Goal: Task Accomplishment & Management: Manage account settings

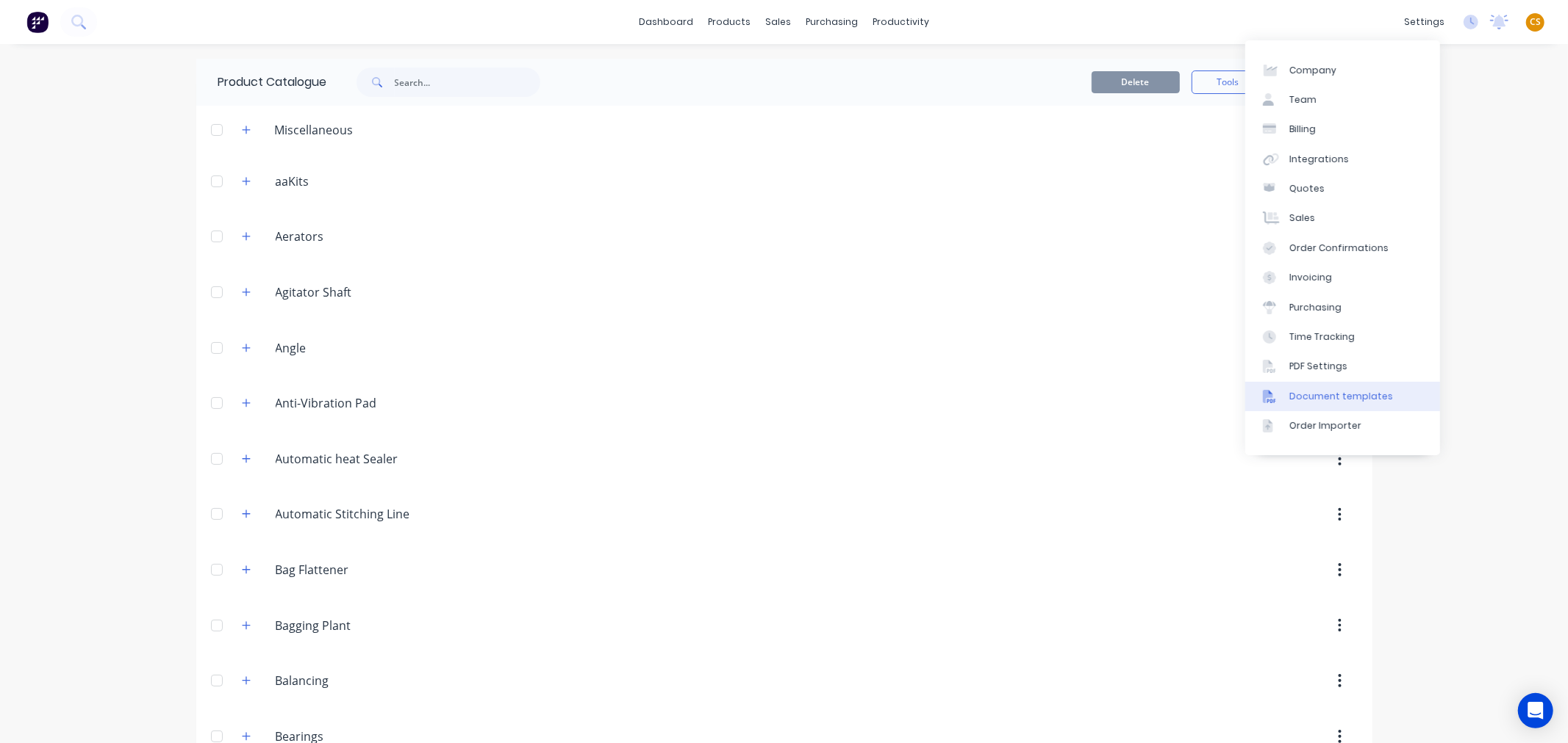
click at [1352, 391] on div "Document templates" at bounding box center [1340, 396] width 104 height 13
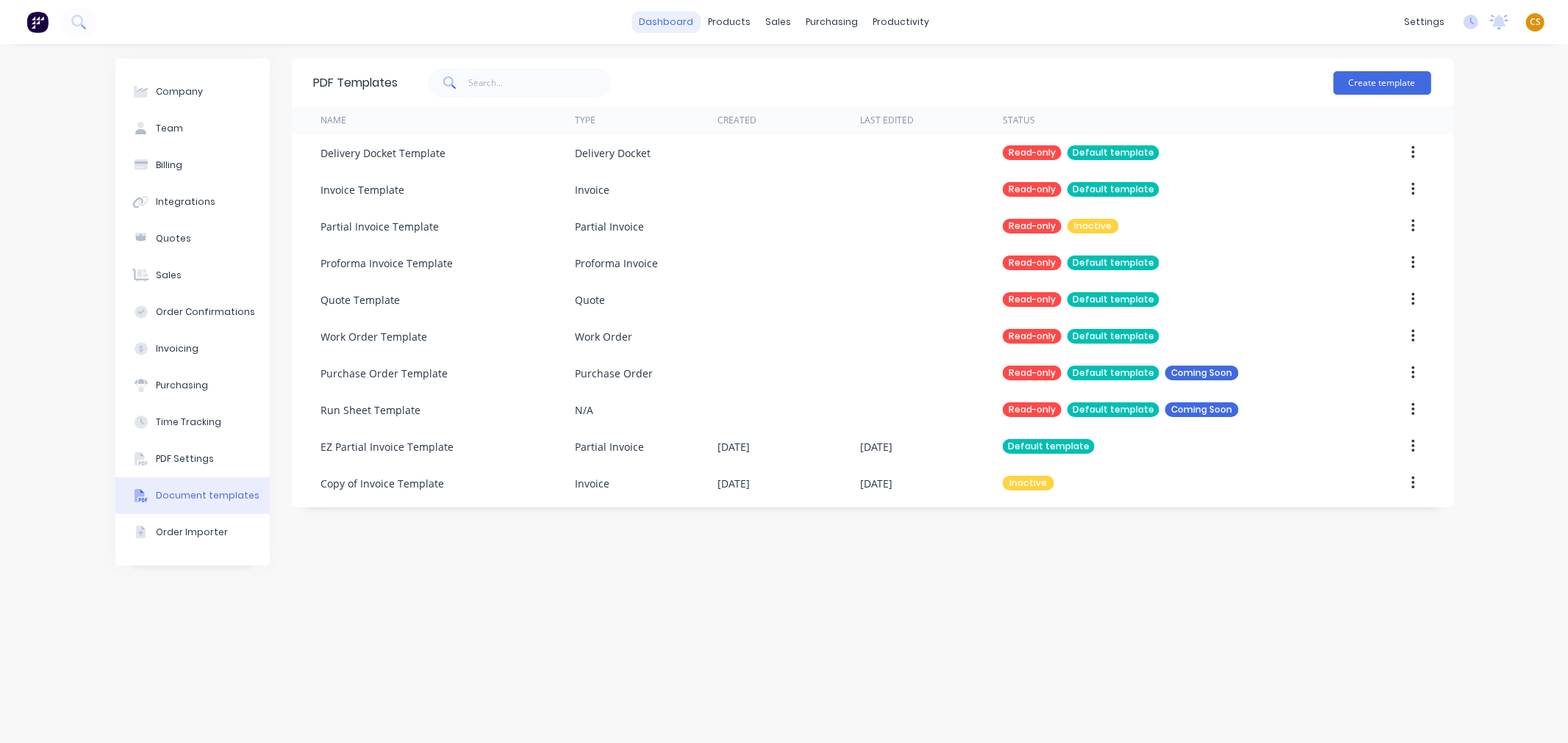
click at [666, 21] on link "dashboard" at bounding box center [665, 22] width 69 height 22
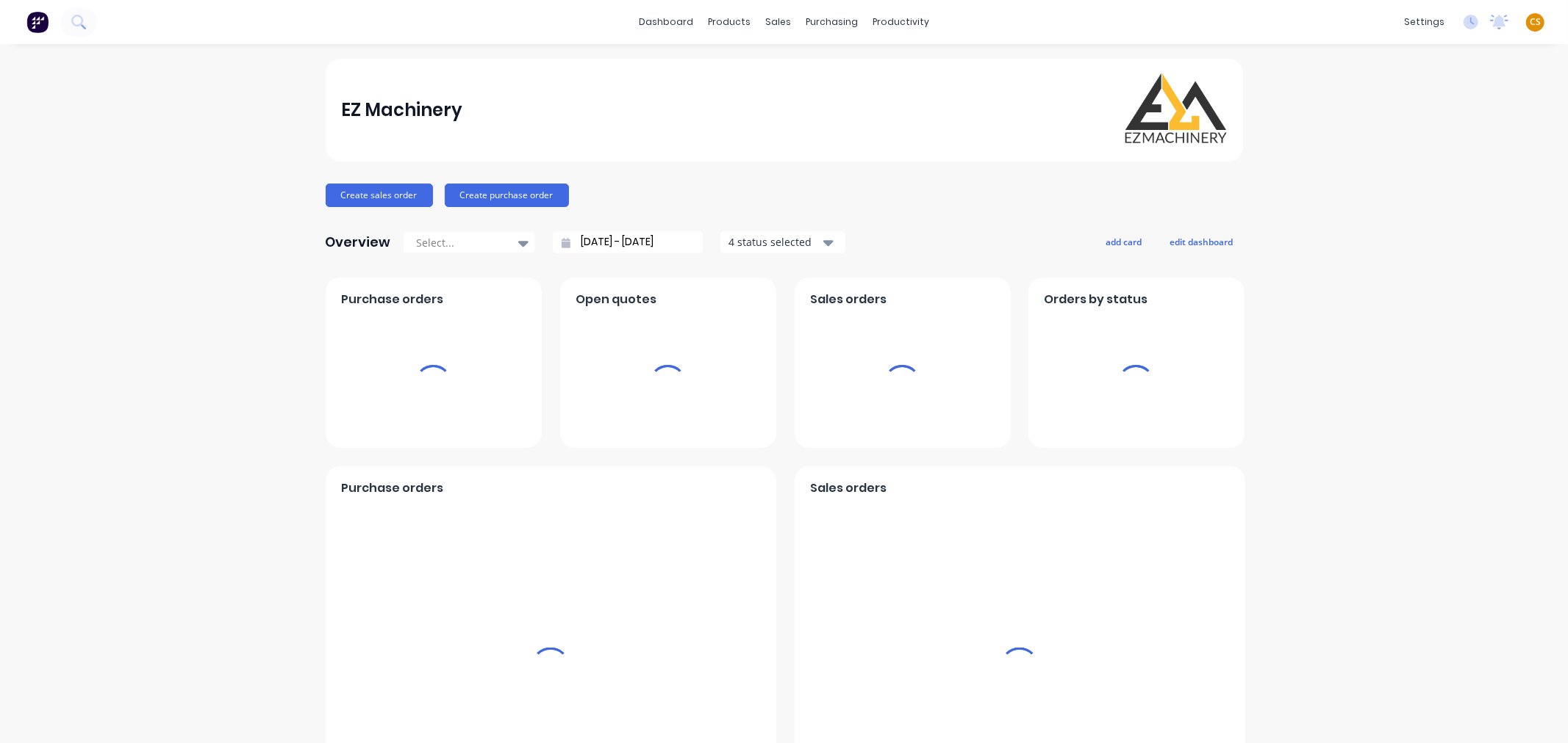
drag, startPoint x: 1523, startPoint y: 21, endPoint x: 1521, endPoint y: 37, distance: 16.1
click at [1529, 21] on span "CS" at bounding box center [1535, 21] width 11 height 13
click at [1418, 184] on button "Sign out" at bounding box center [1442, 183] width 194 height 29
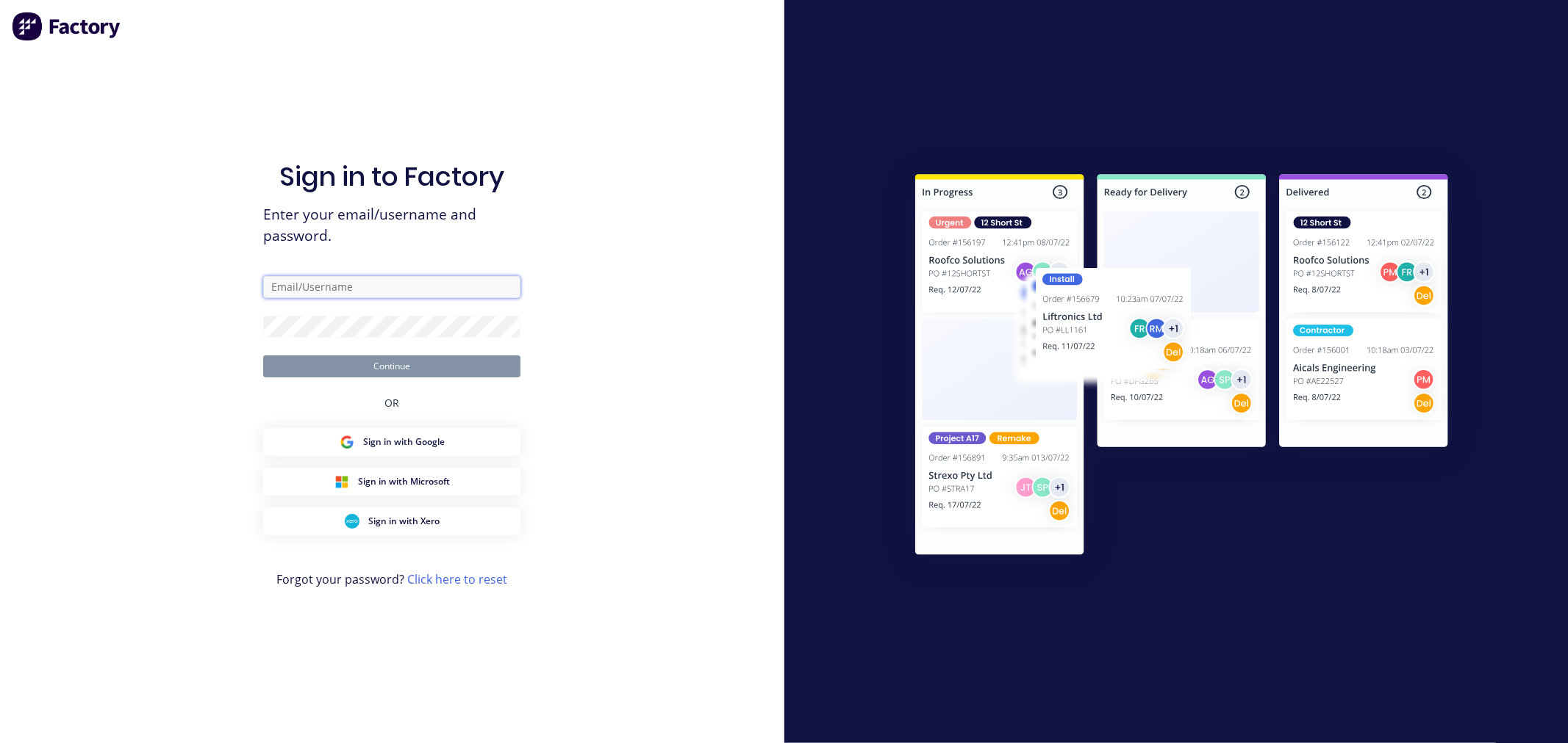
click at [329, 285] on input "text" at bounding box center [391, 288] width 257 height 22
click at [402, 288] on input "text" at bounding box center [391, 288] width 257 height 22
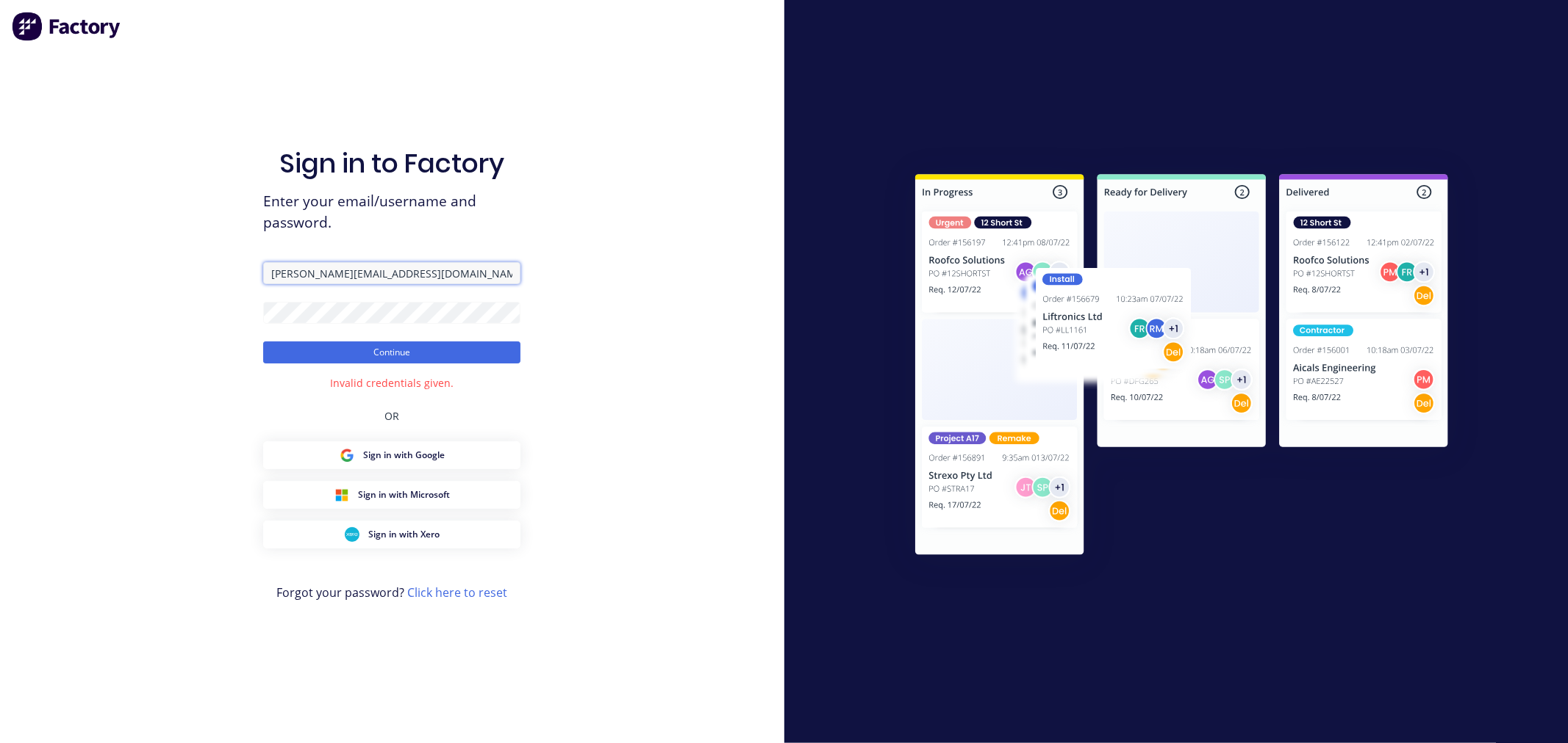
drag, startPoint x: 373, startPoint y: 270, endPoint x: 226, endPoint y: 270, distance: 147.0
click at [230, 270] on div "Sign in to Factory Enter your email/username and password. cathy@factory.app Co…" at bounding box center [392, 372] width 784 height 743
paste input "cathy@abbin.com.au"
type input "cathy@abbin.com.au"
click at [331, 353] on button "Continue" at bounding box center [391, 353] width 257 height 22
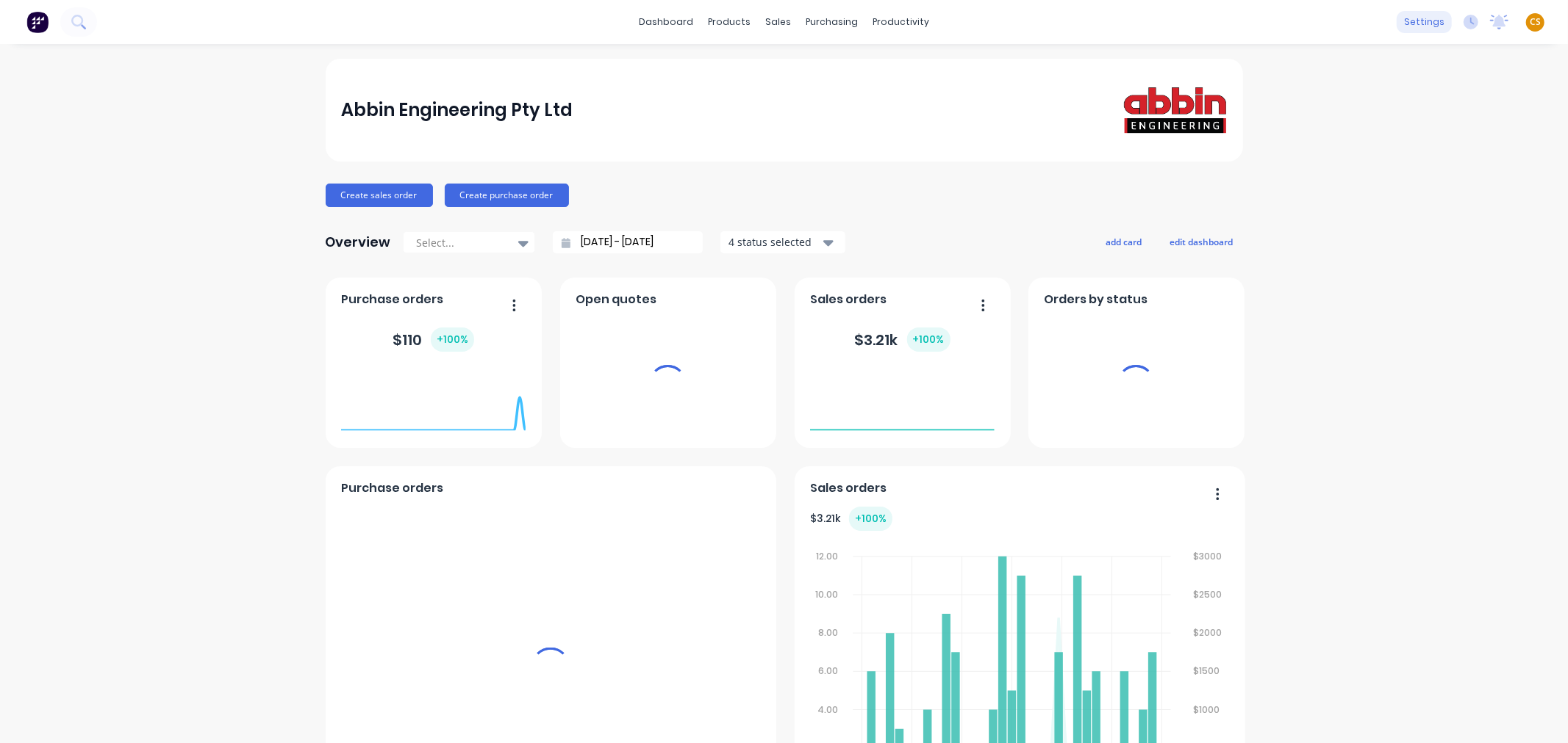
click at [1405, 24] on div "settings" at bounding box center [1424, 22] width 55 height 22
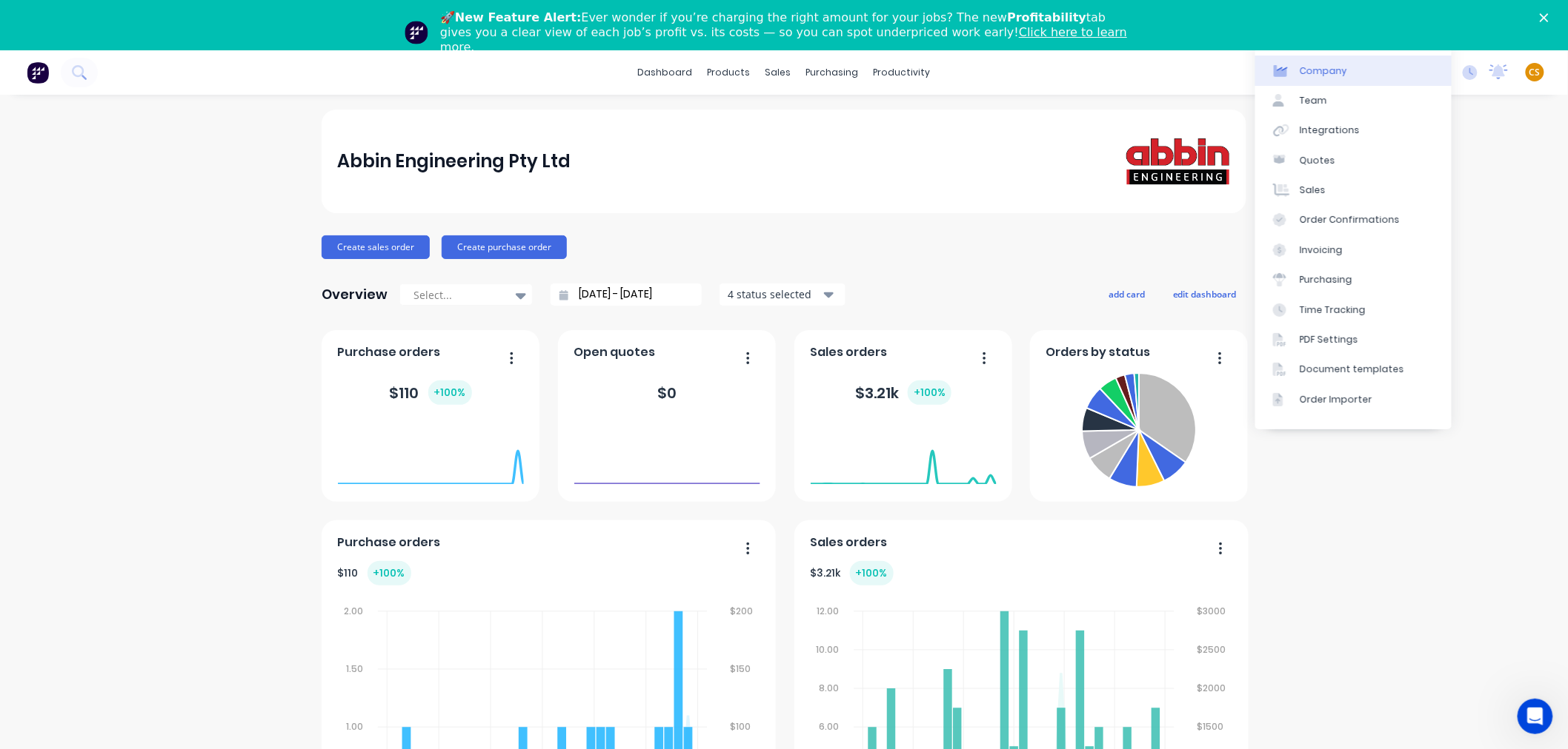
click at [1337, 70] on div "Company" at bounding box center [1323, 71] width 47 height 13
select select "AU"
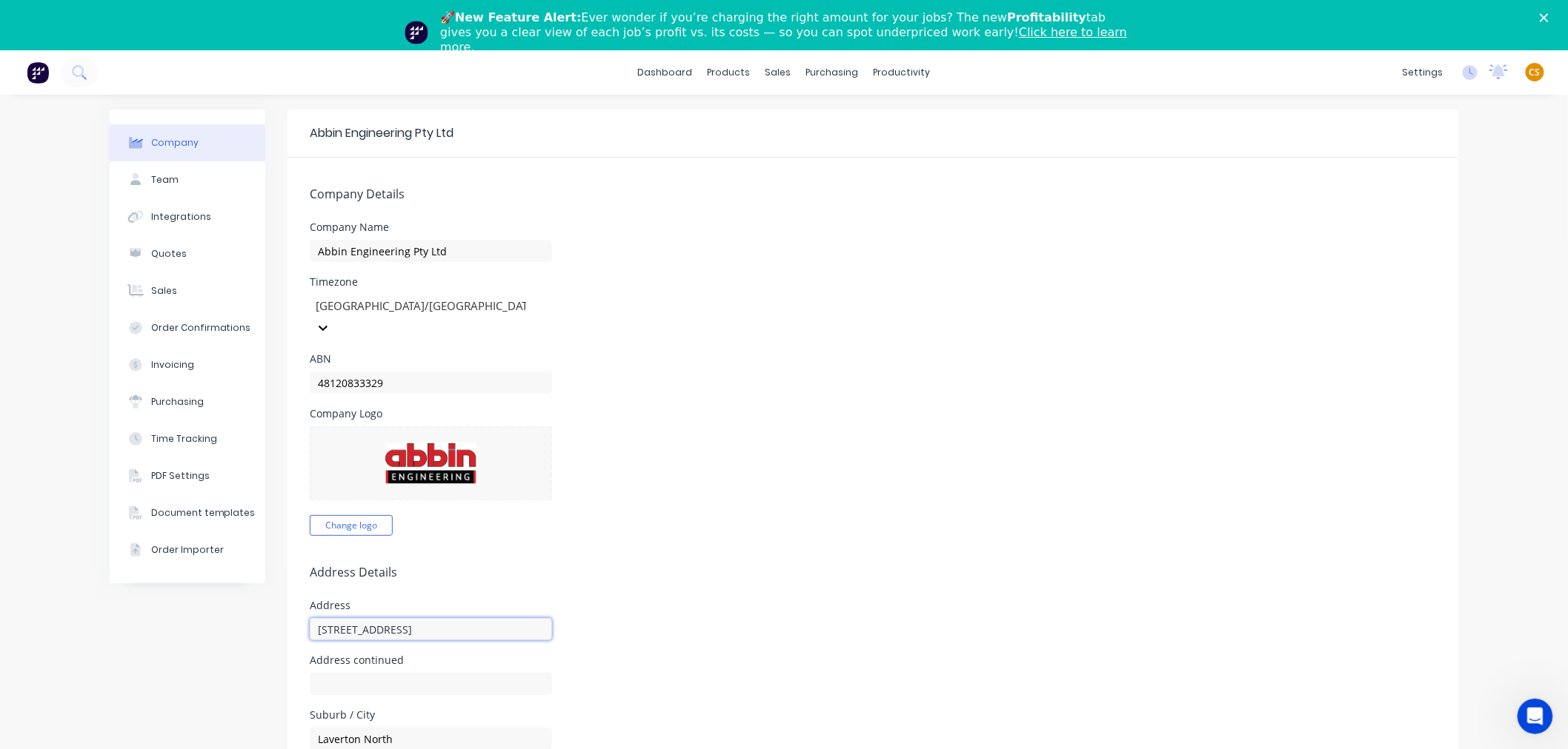
drag, startPoint x: 410, startPoint y: 609, endPoint x: 260, endPoint y: 603, distance: 150.1
click at [260, 603] on div "Company Team Integrations Quotes Sales Order Confirmations Invoicing Purchasing…" at bounding box center [784, 747] width 1349 height 1275
drag, startPoint x: 400, startPoint y: 716, endPoint x: 294, endPoint y: 713, distance: 106.0
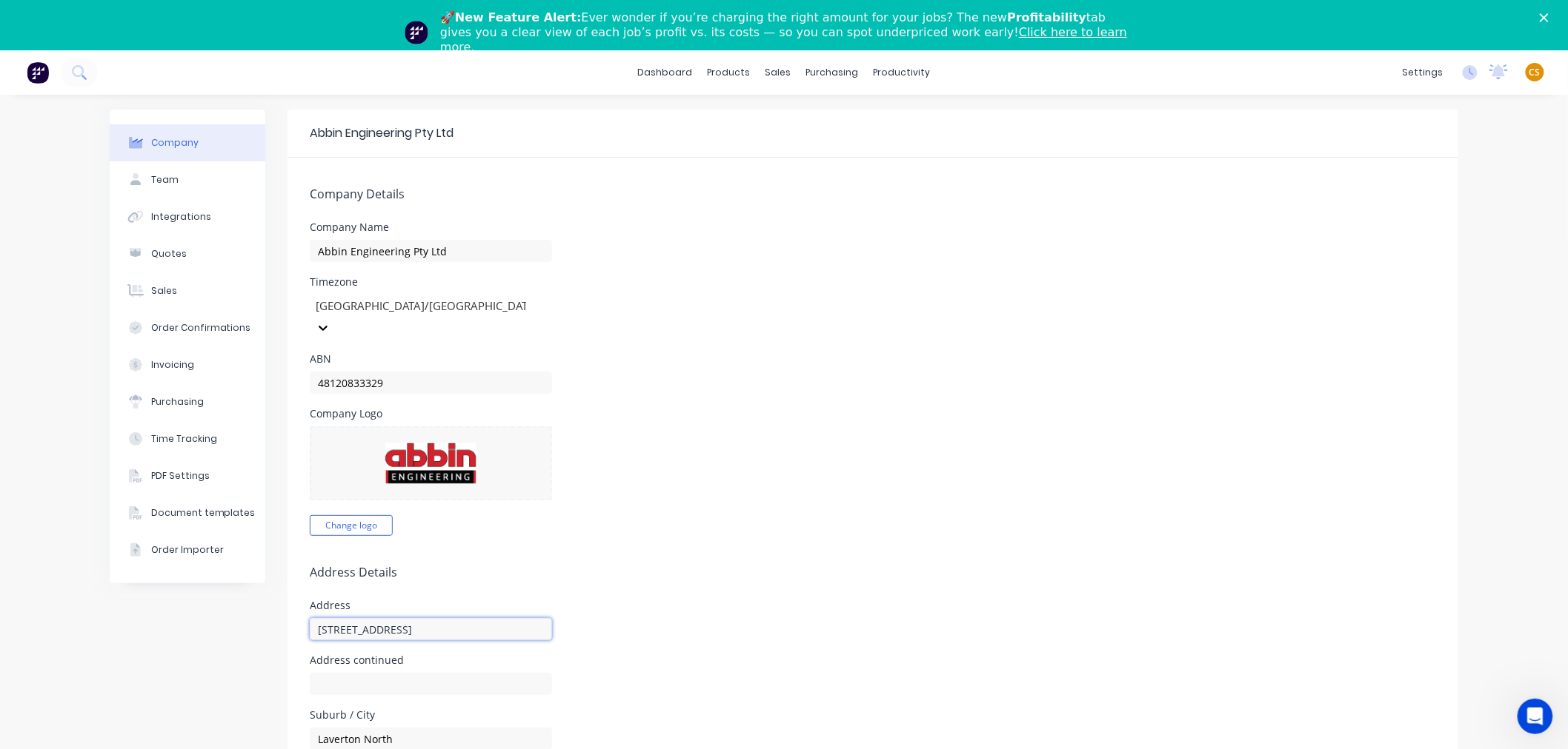
click at [322, 619] on input "11 Westside Drive" at bounding box center [431, 630] width 243 height 22
drag, startPoint x: 333, startPoint y: 605, endPoint x: 439, endPoint y: 605, distance: 106.0
click at [439, 619] on input "11 Westside Drive" at bounding box center [431, 630] width 243 height 22
click at [310, 619] on input "11 Westside Drive" at bounding box center [431, 630] width 243 height 22
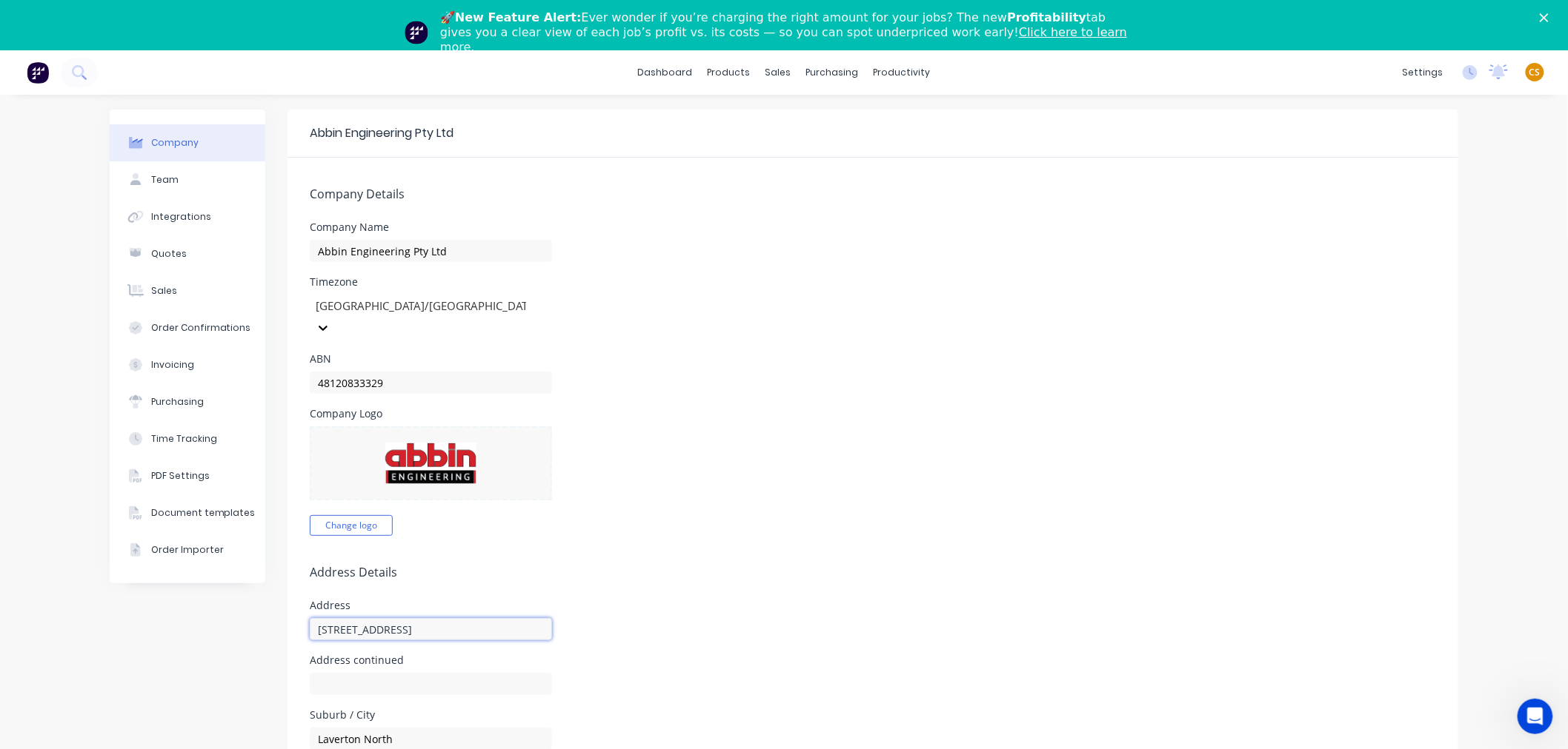
drag, startPoint x: 310, startPoint y: 608, endPoint x: 416, endPoint y: 608, distance: 106.0
click at [416, 619] on input "11 Westside Drive" at bounding box center [431, 630] width 243 height 22
click at [655, 72] on link "dashboard" at bounding box center [665, 72] width 70 height 22
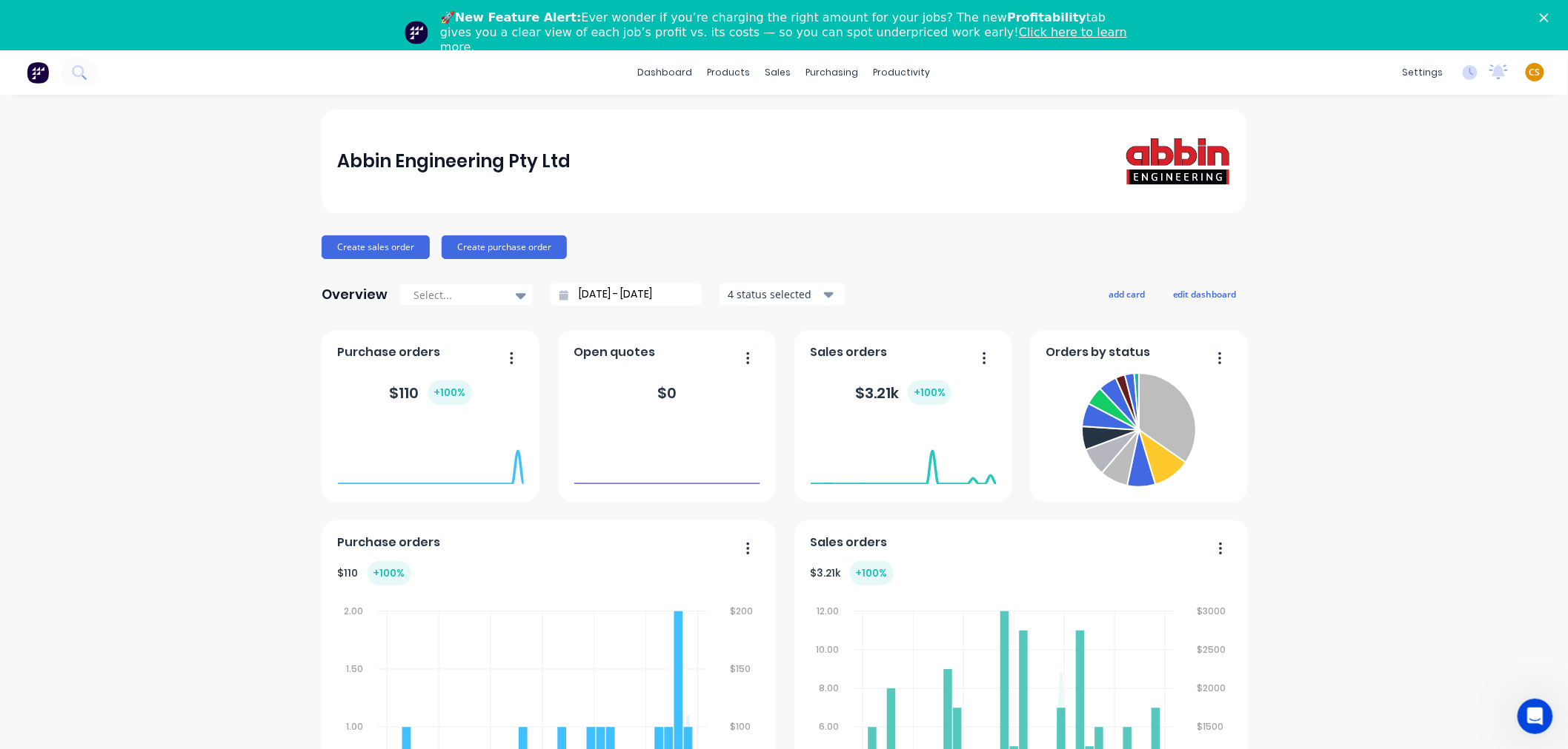
click at [1529, 75] on span "CS" at bounding box center [1534, 72] width 11 height 13
click at [1409, 235] on div "Sign out" at bounding box center [1408, 235] width 40 height 13
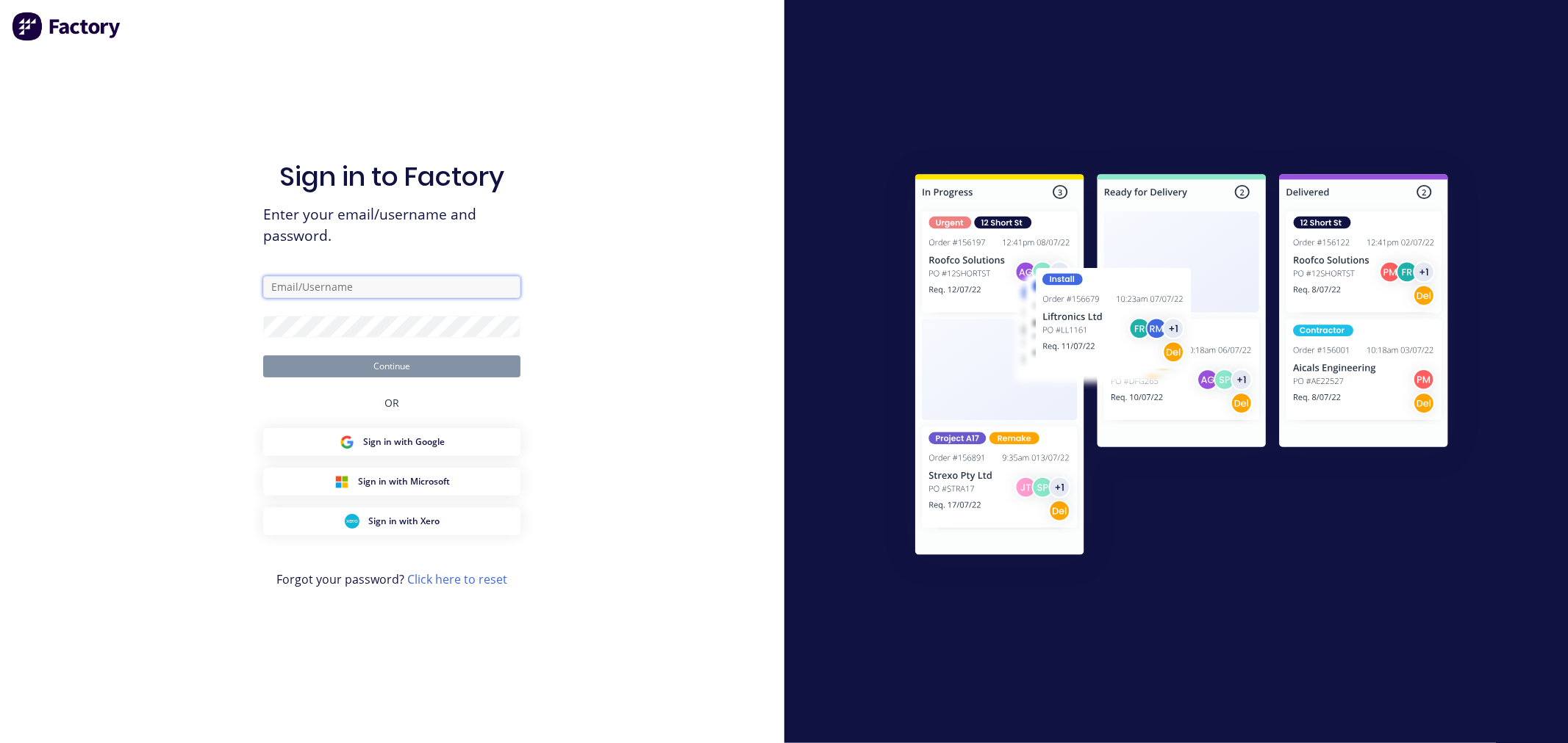
click at [304, 284] on input "text" at bounding box center [391, 288] width 257 height 22
type input "cathy@factory.app"
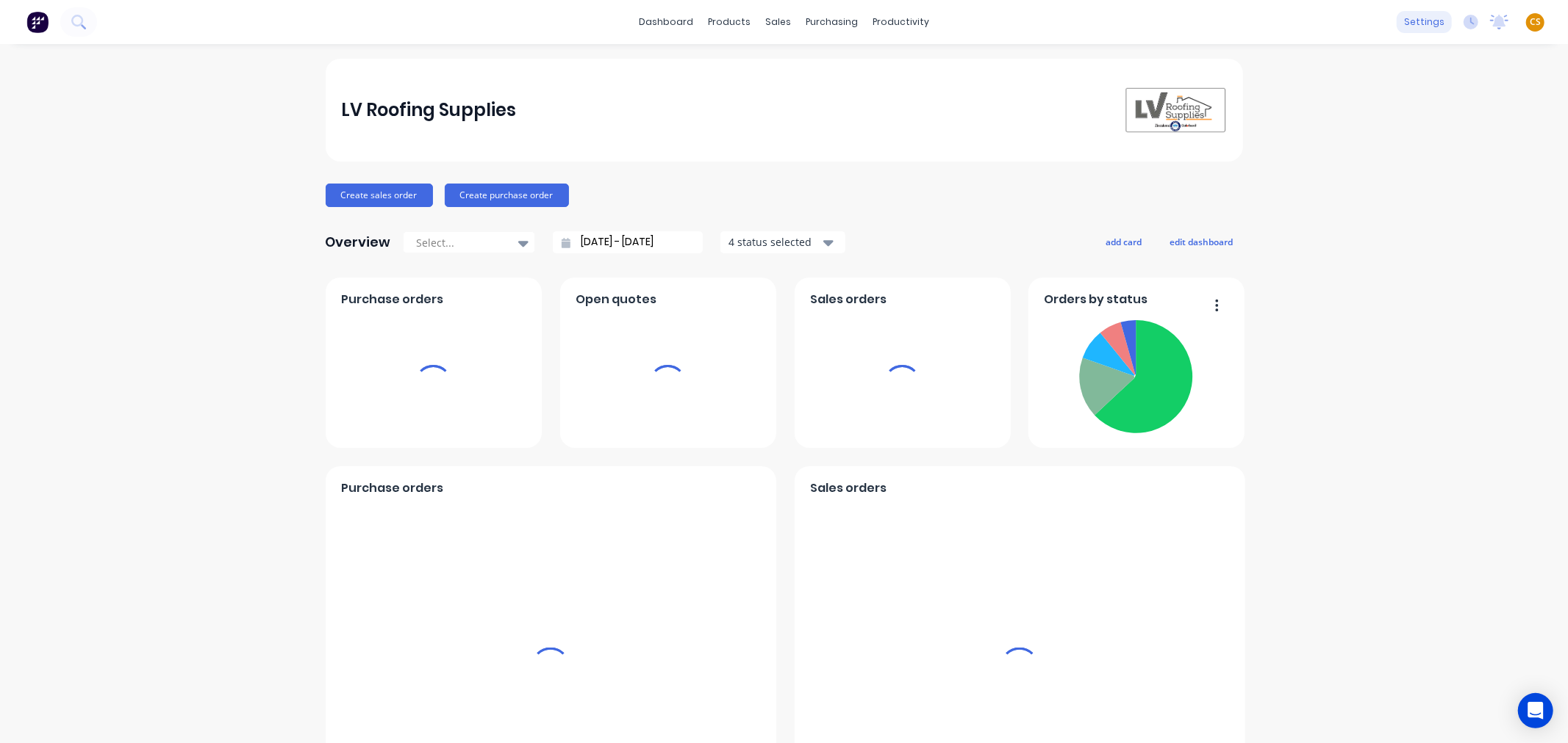
click at [1418, 18] on div "settings" at bounding box center [1424, 22] width 55 height 22
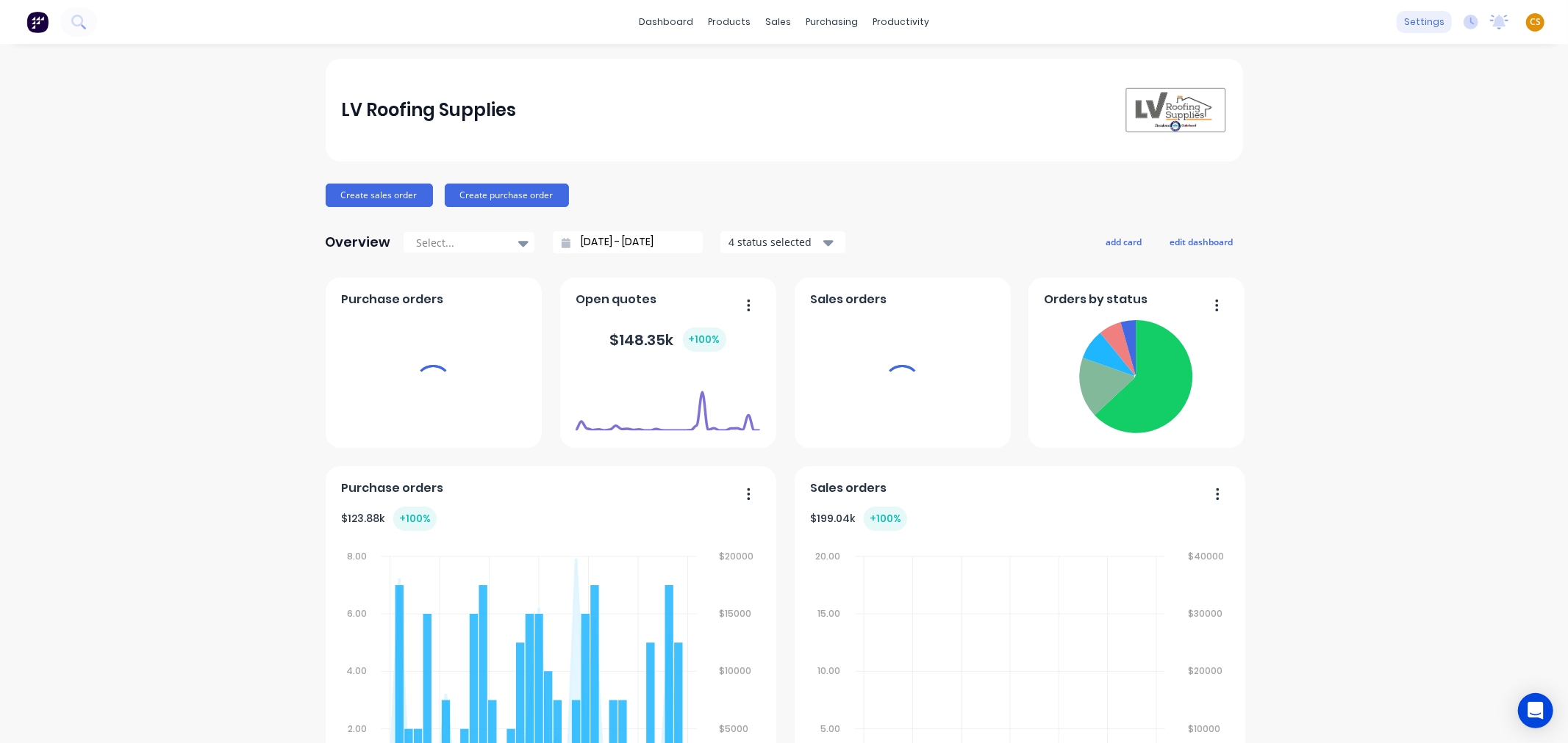
click at [1406, 22] on div "settings" at bounding box center [1424, 22] width 55 height 22
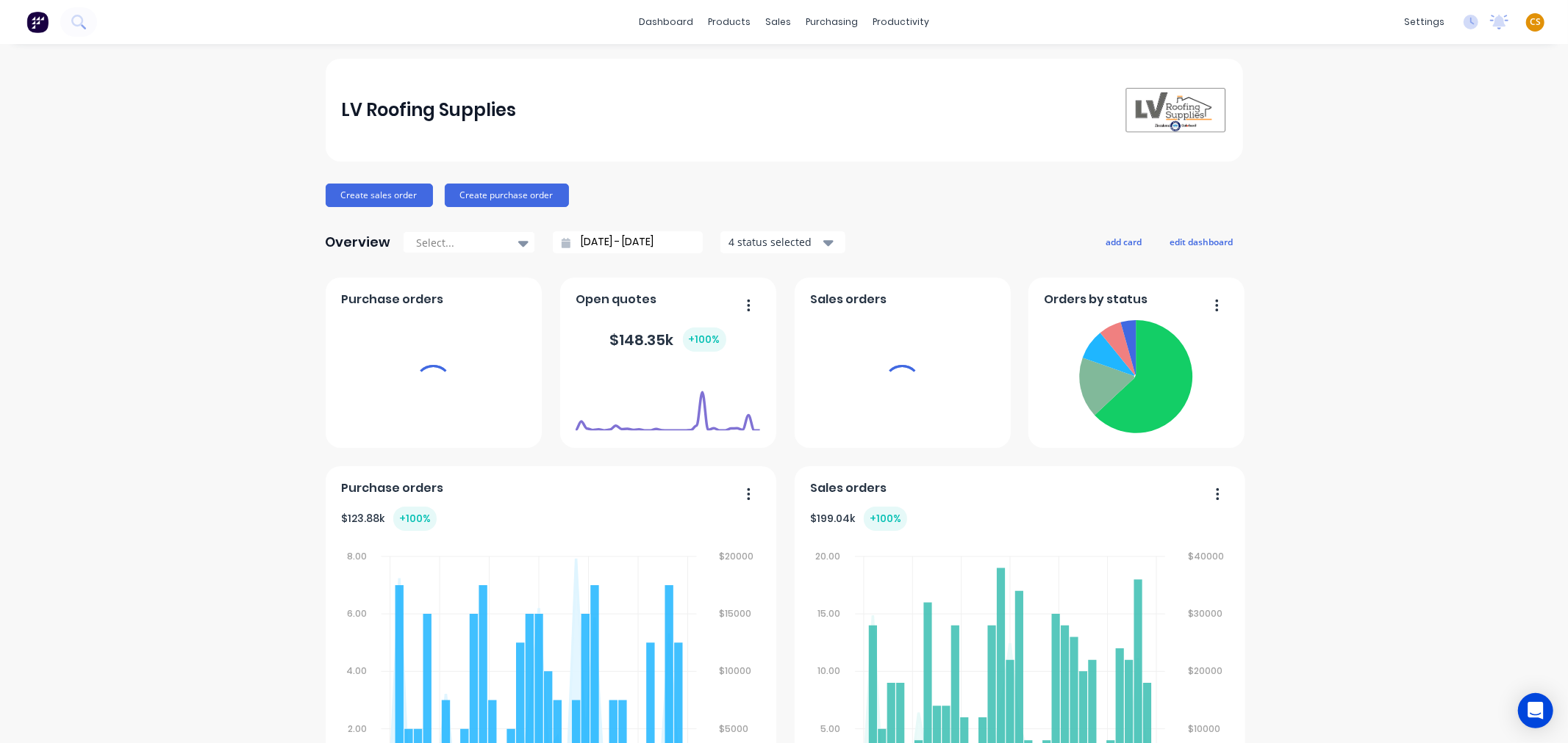
click at [1277, 26] on div "dashboard products sales purchasing productivity dashboard products Product Cat…" at bounding box center [784, 21] width 1568 height 44
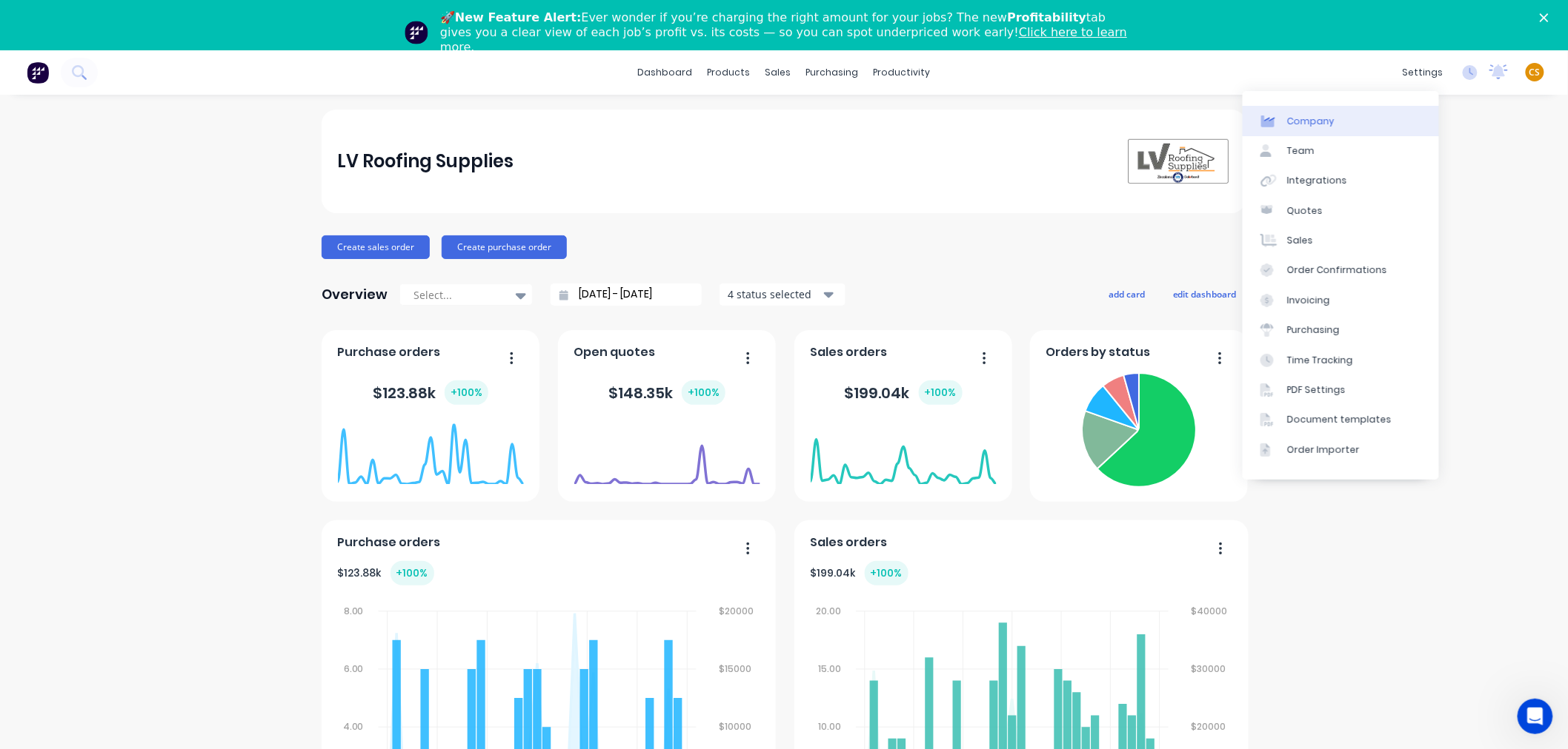
click at [1301, 123] on div "Company" at bounding box center [1311, 121] width 47 height 13
select select "AU"
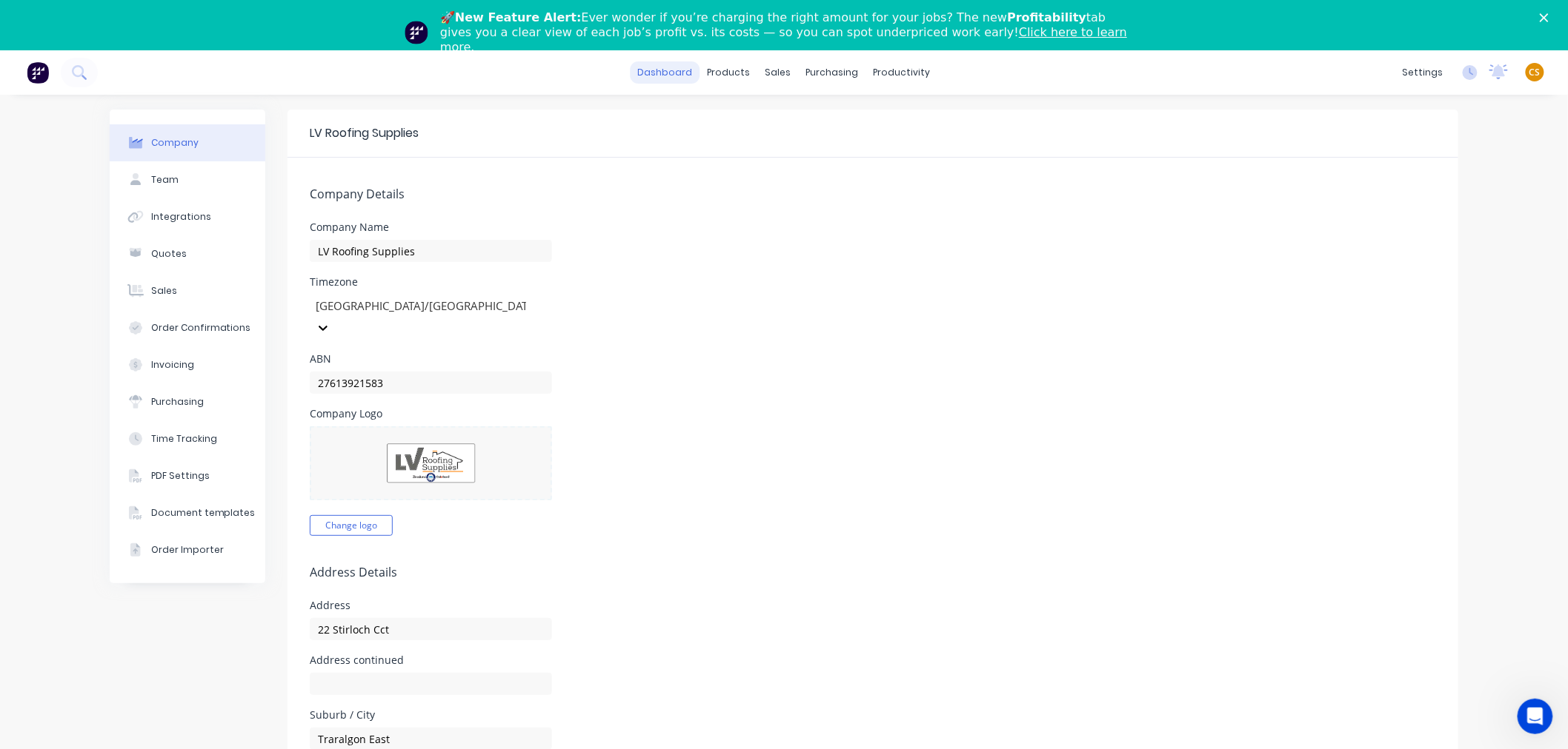
click at [670, 69] on link "dashboard" at bounding box center [665, 72] width 70 height 22
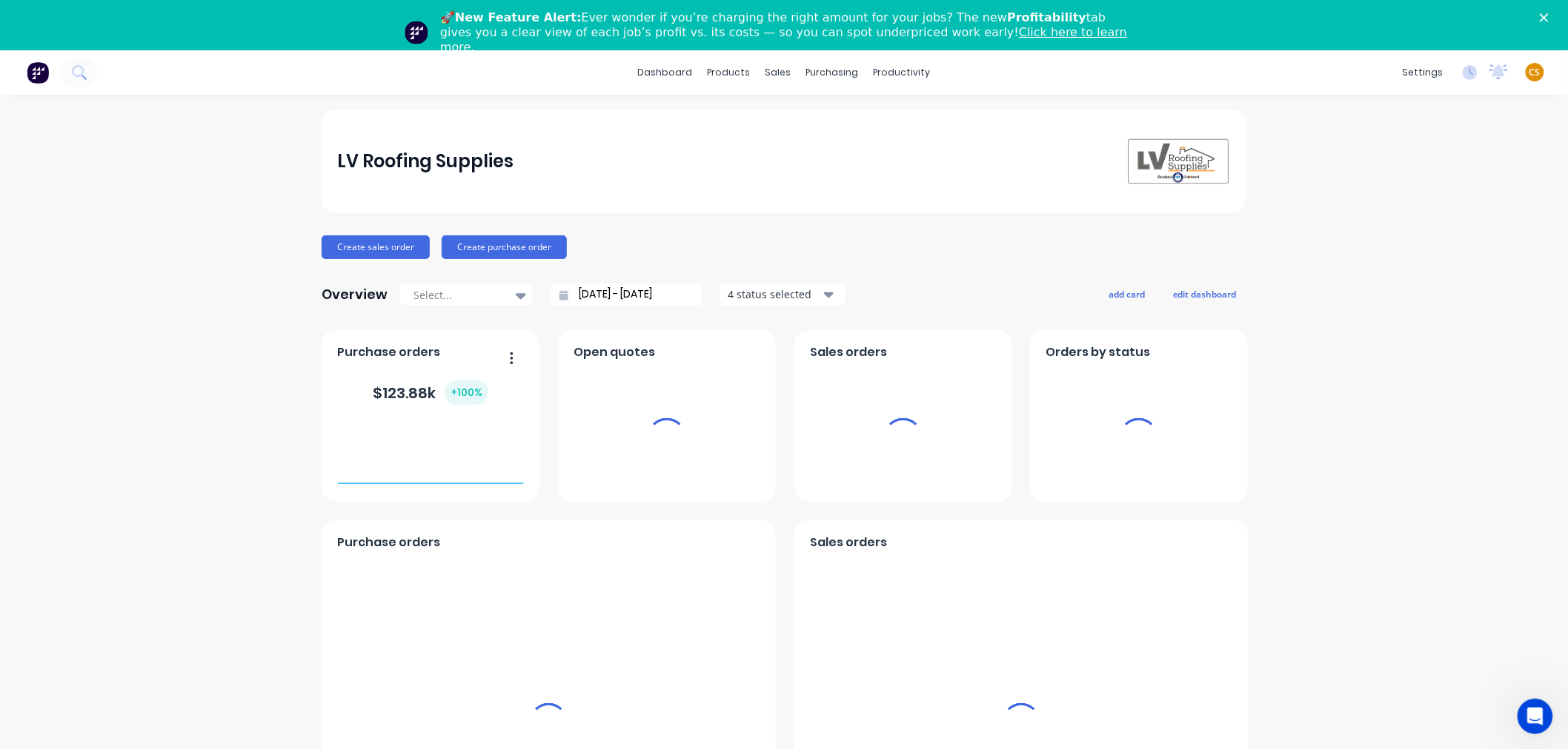
click at [1529, 71] on span "CS" at bounding box center [1534, 72] width 11 height 13
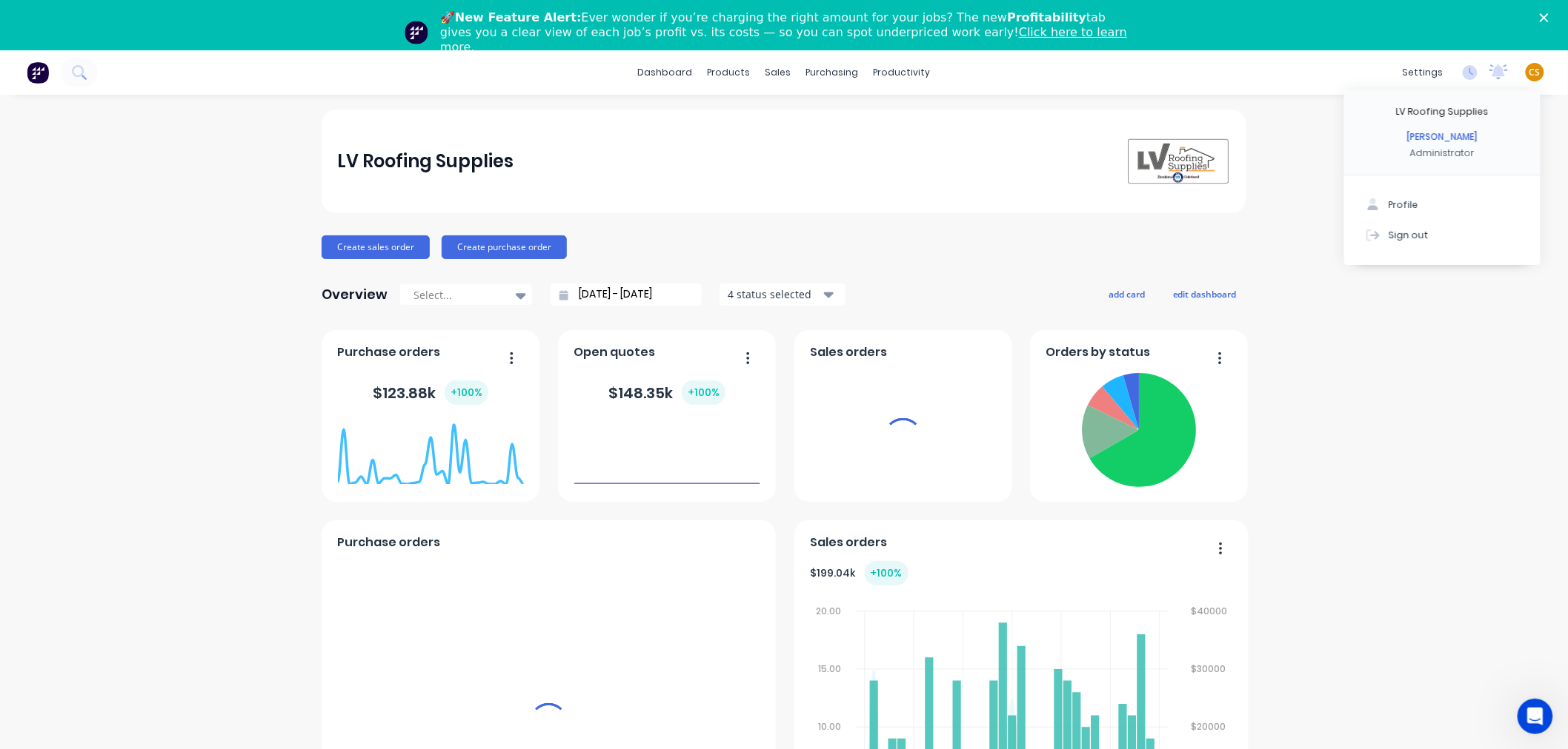
click at [1388, 232] on div "Sign out" at bounding box center [1408, 235] width 40 height 13
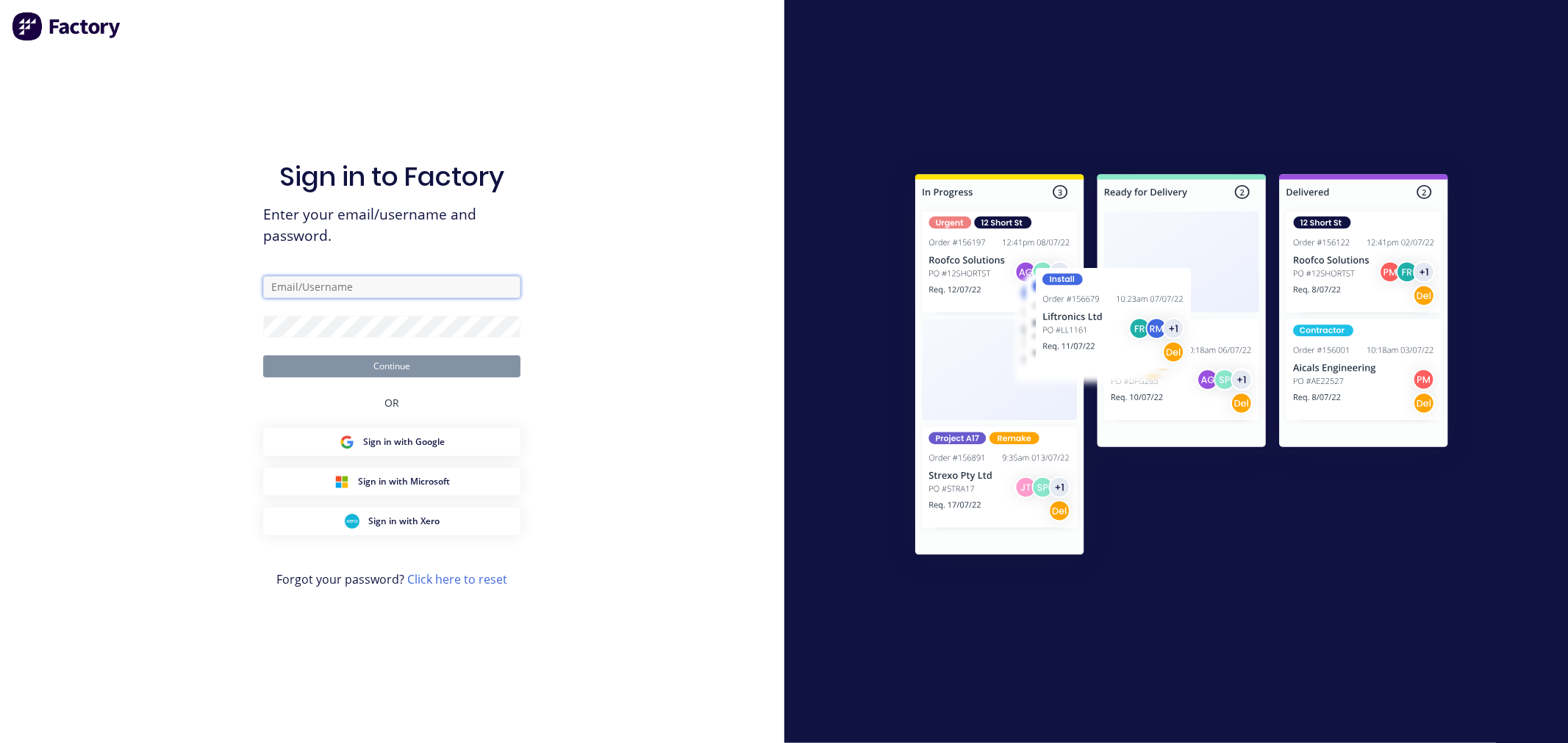
click at [424, 288] on input "text" at bounding box center [391, 288] width 257 height 22
type input "cathy@factory.app"
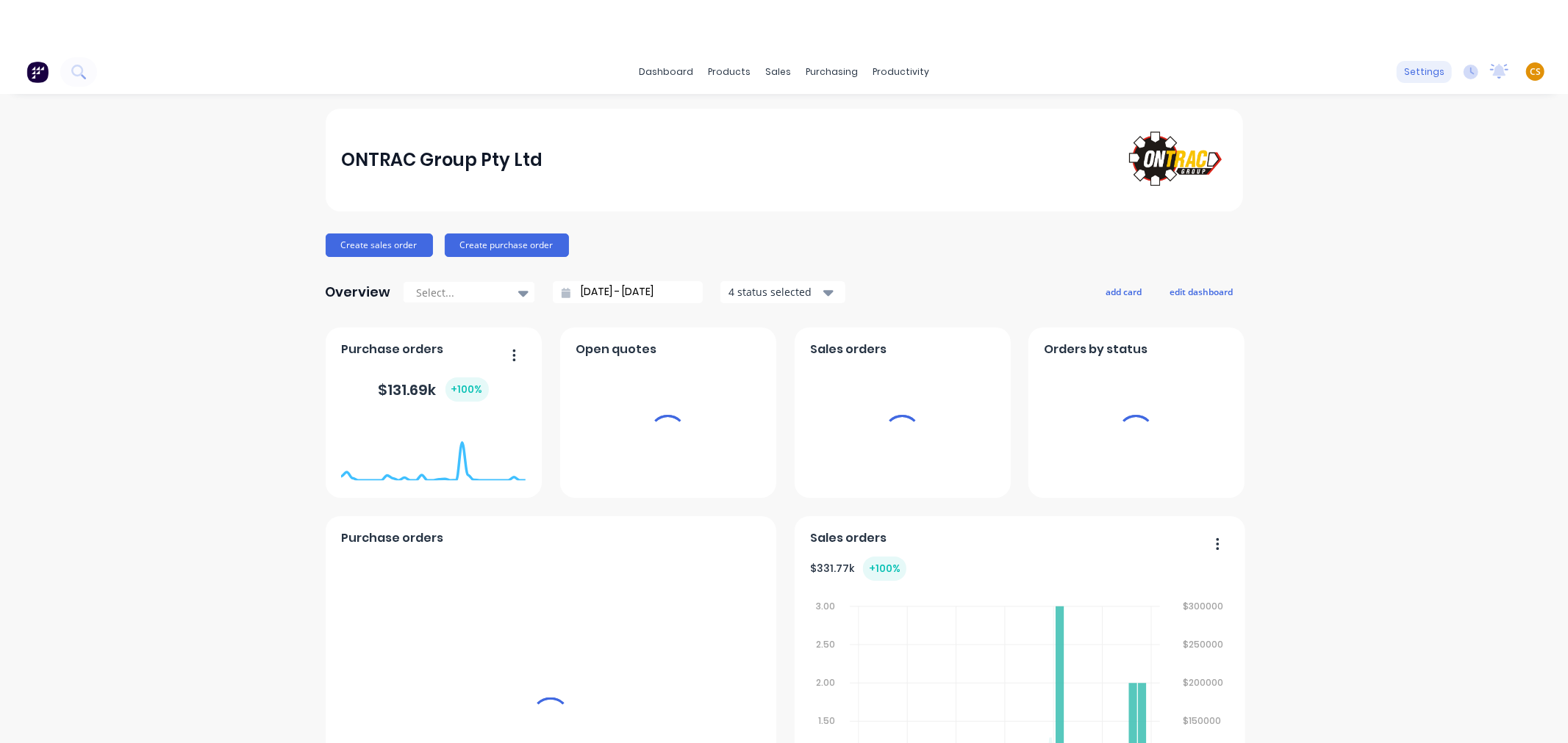
click at [1412, 70] on div "settings" at bounding box center [1424, 72] width 55 height 22
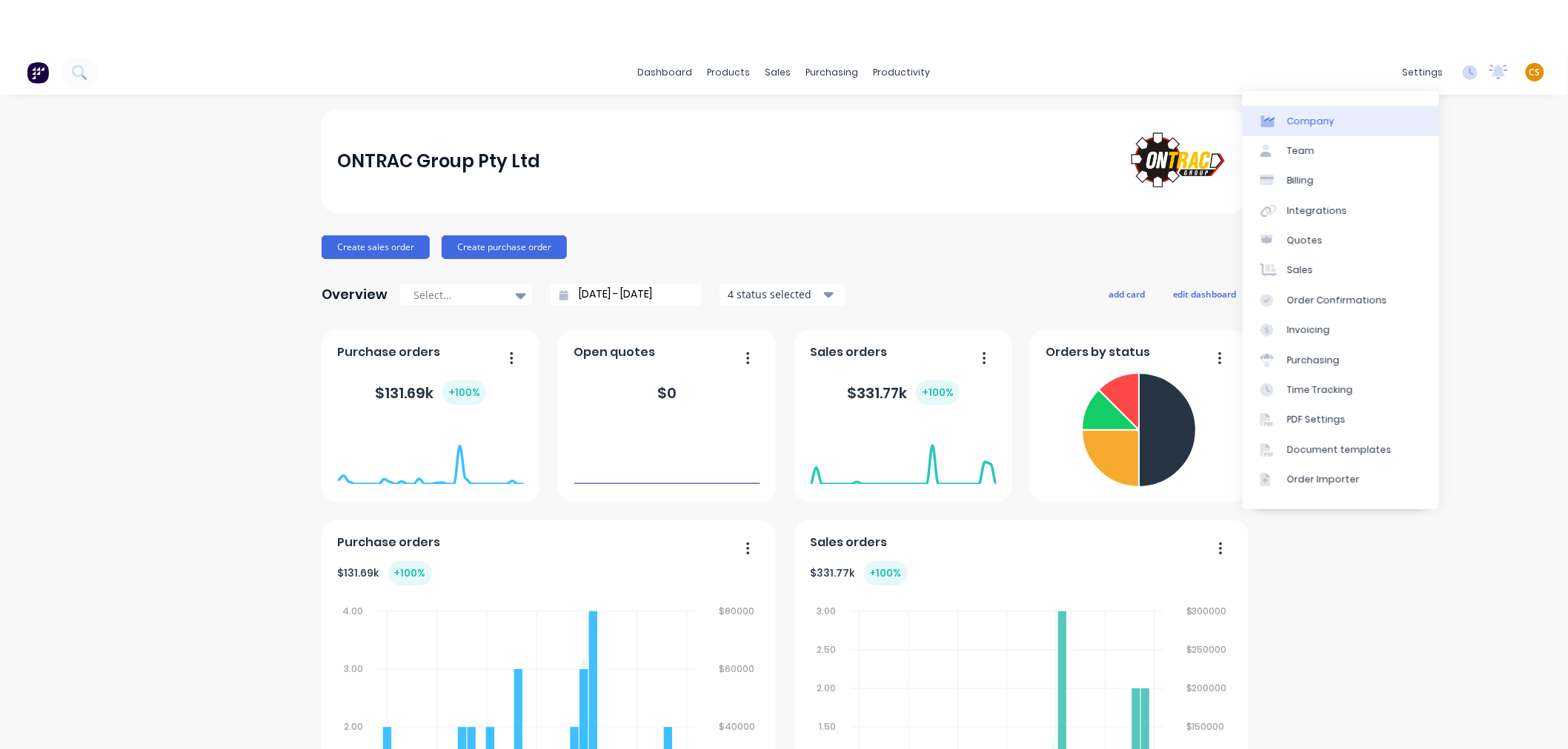
click at [1339, 115] on link "Company" at bounding box center [1340, 121] width 196 height 29
select select "AU"
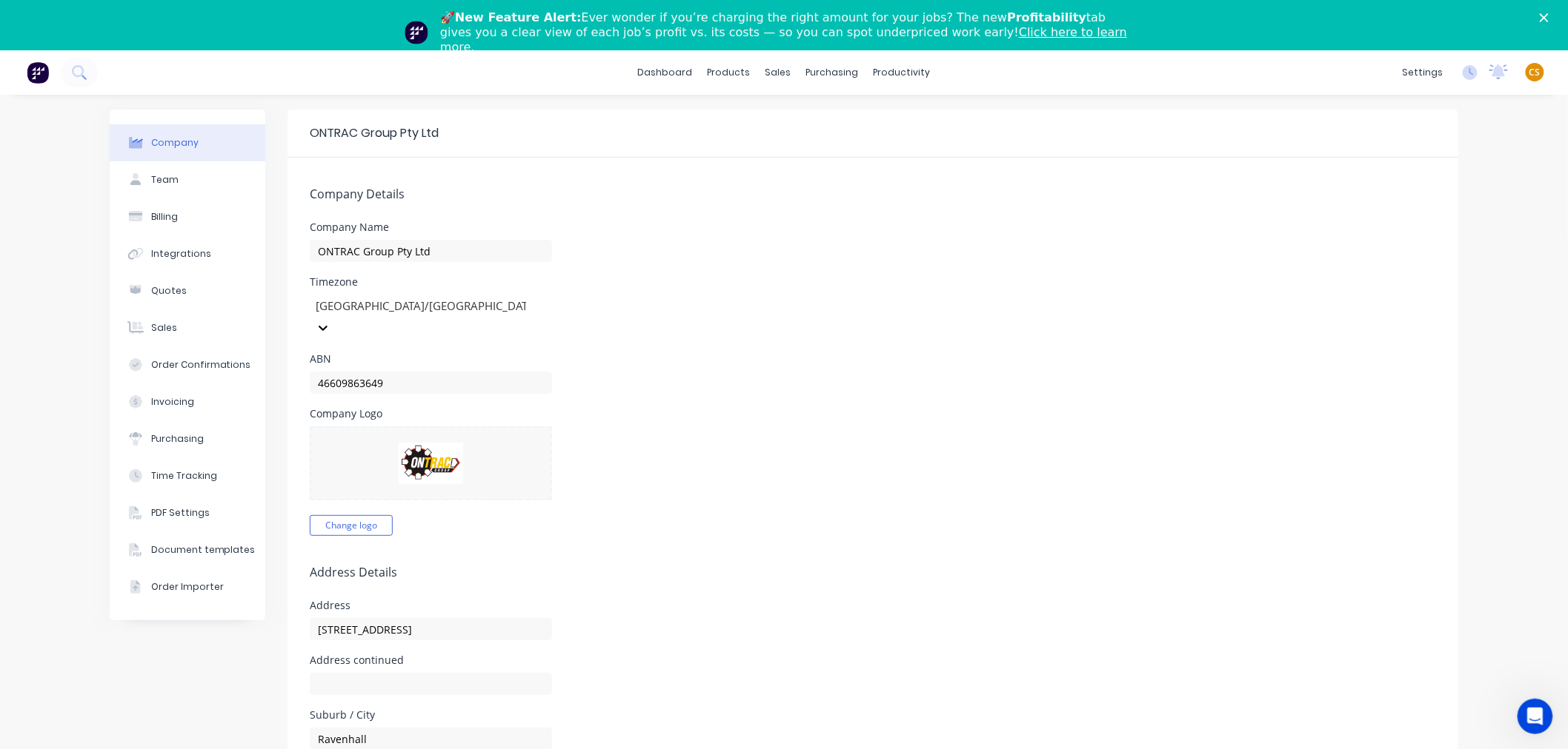
click at [1529, 72] on span "CS" at bounding box center [1534, 72] width 11 height 13
click at [1390, 239] on div "Sign out" at bounding box center [1408, 235] width 40 height 13
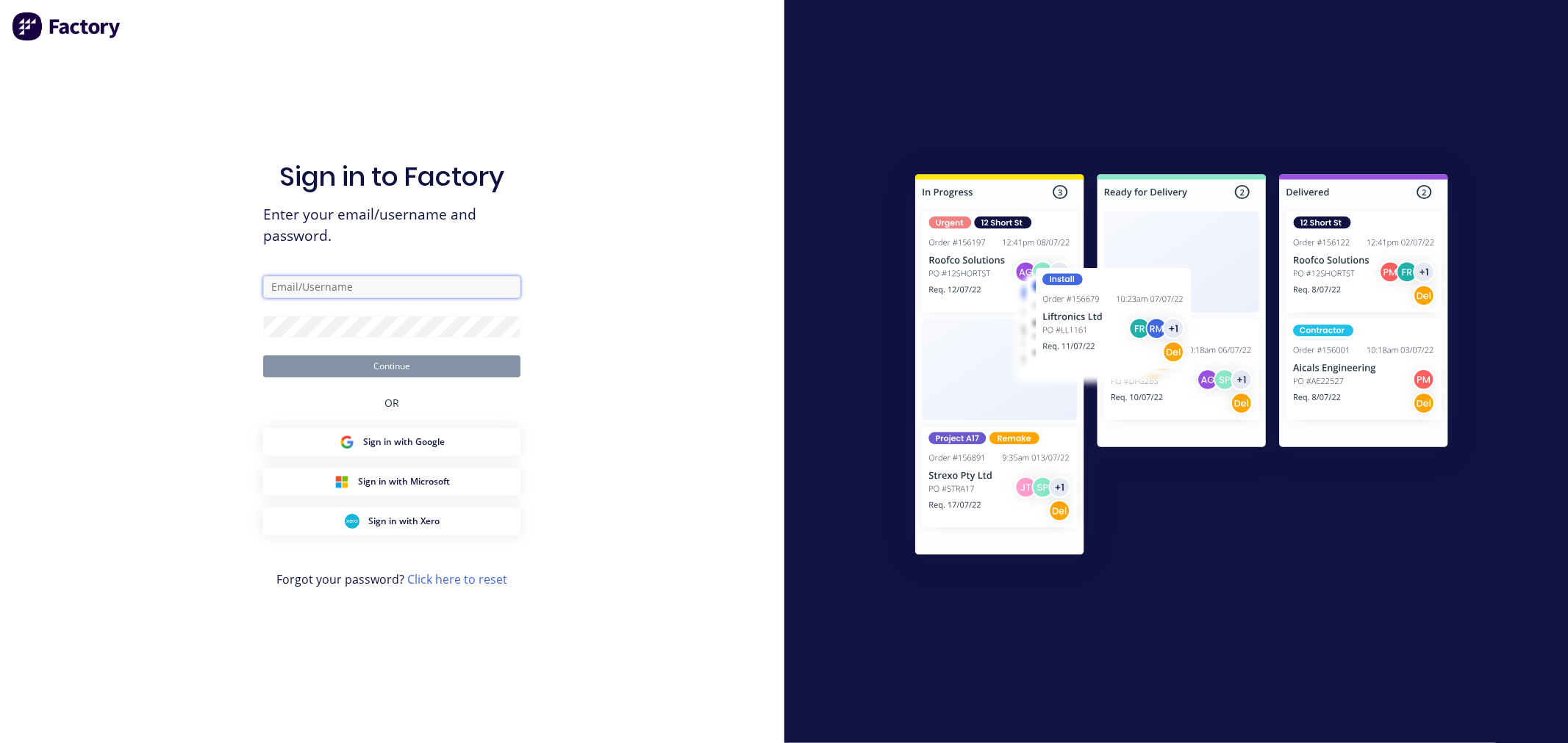
click at [405, 288] on input "text" at bounding box center [391, 288] width 257 height 22
type input "cathy@factory.app"
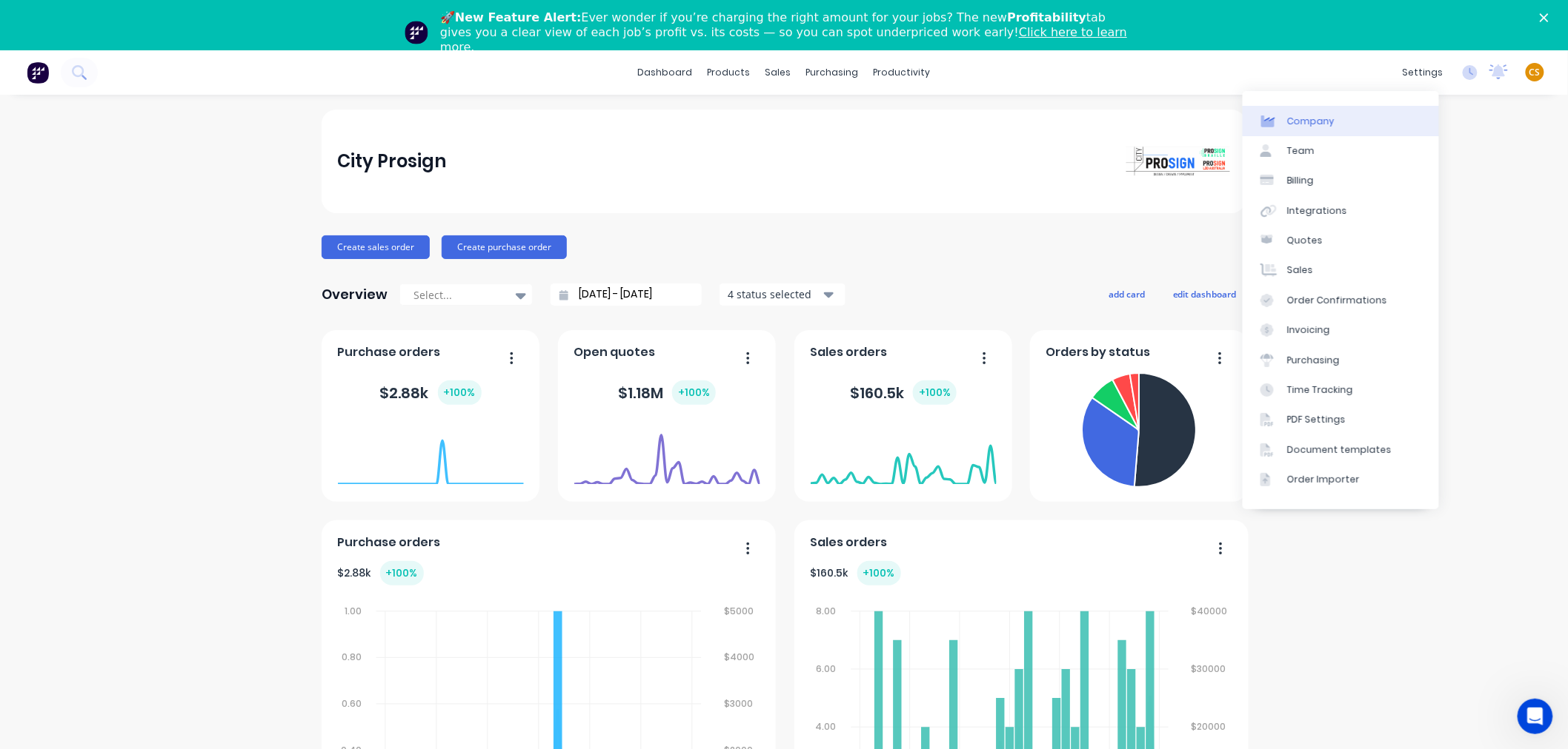
click at [1319, 123] on div "Company" at bounding box center [1311, 121] width 47 height 13
select select "AU"
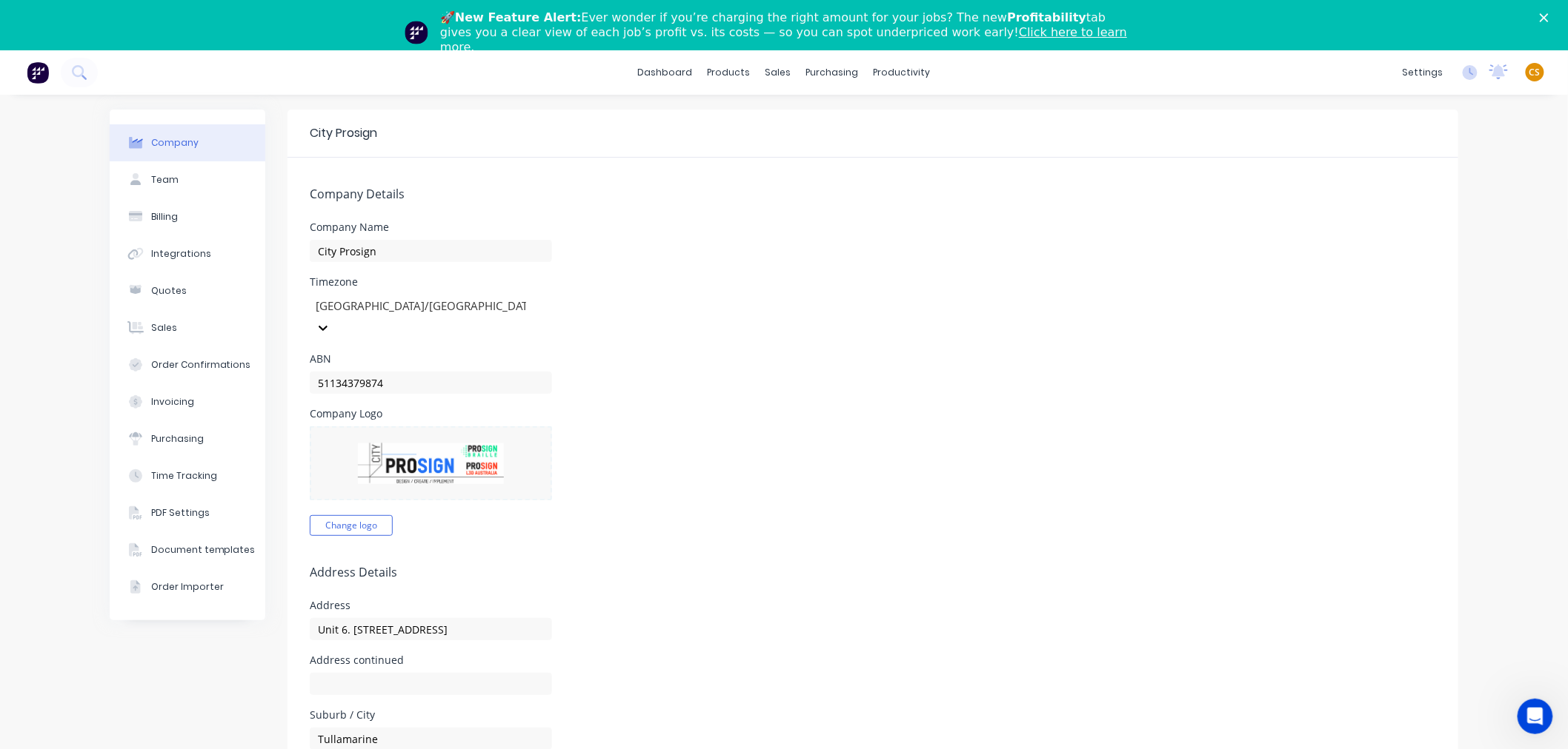
scroll to position [247, 0]
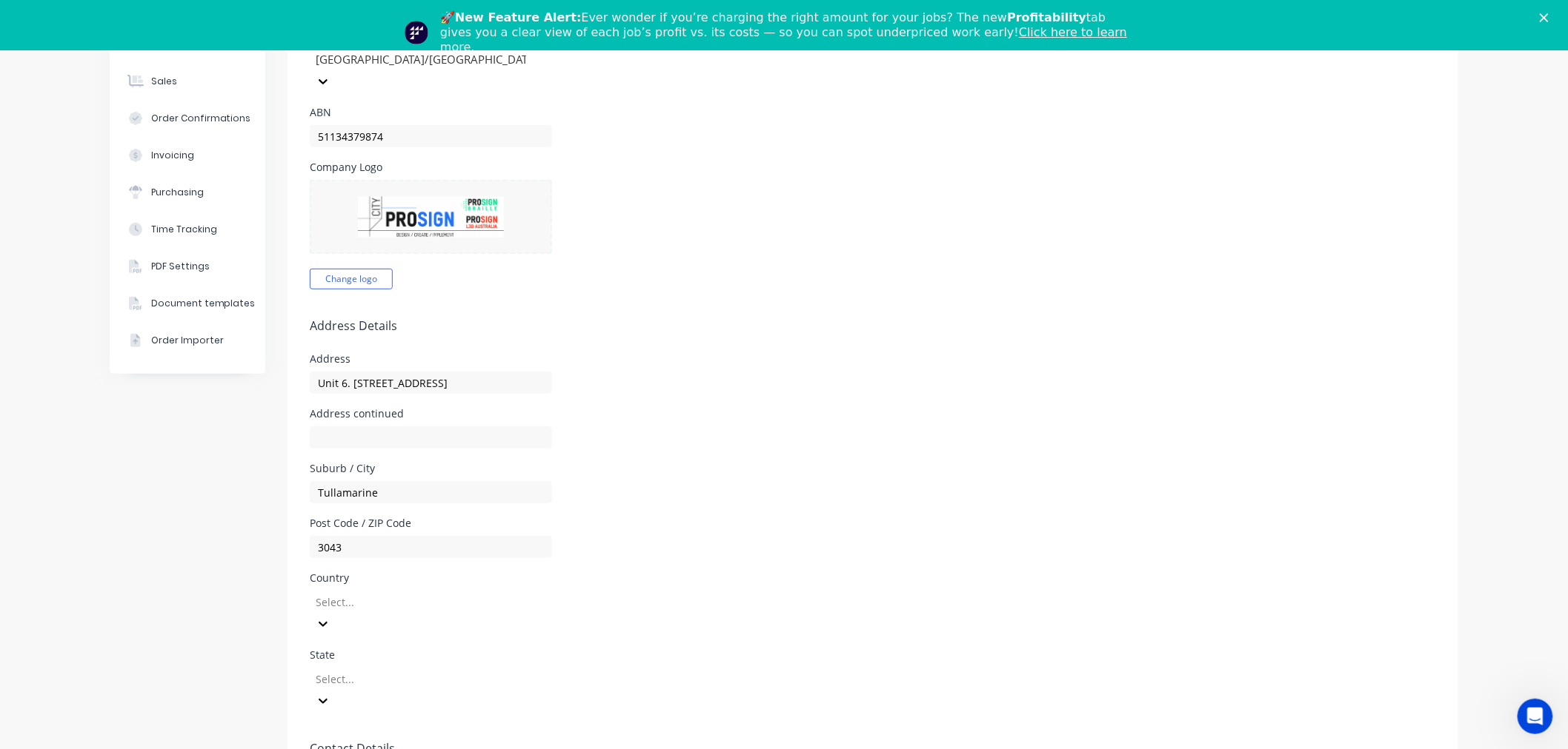
click at [173, 487] on div "Company Team Billing Integrations Quotes Sales Order Confirmations Invoicing Pu…" at bounding box center [187, 500] width 155 height 1275
drag, startPoint x: 443, startPoint y: 357, endPoint x: 277, endPoint y: 357, distance: 166.0
click at [277, 357] on div "Company Team Billing Integrations Quotes Sales Order Confirmations Invoicing Pu…" at bounding box center [784, 500] width 1349 height 1275
